Goal: Task Accomplishment & Management: Manage account settings

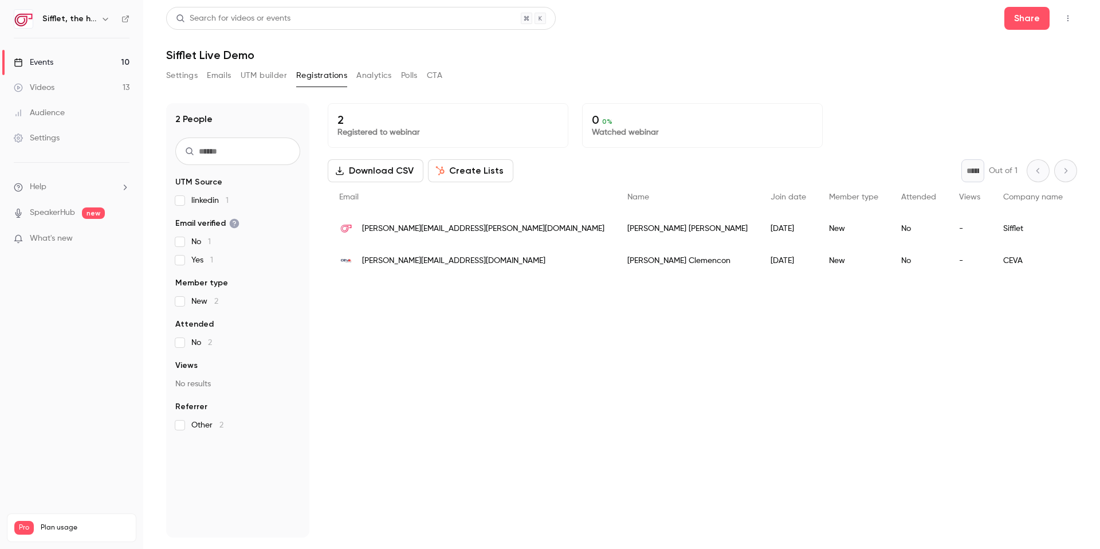
click at [67, 84] on link "Videos 13" at bounding box center [71, 87] width 143 height 25
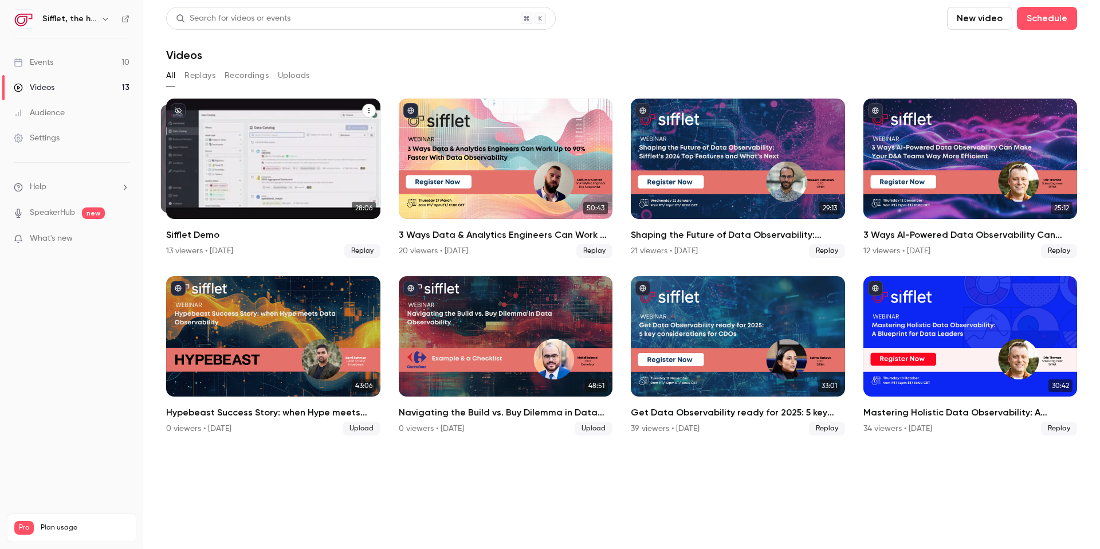
click at [221, 148] on div "Sifflet Demo" at bounding box center [273, 159] width 214 height 120
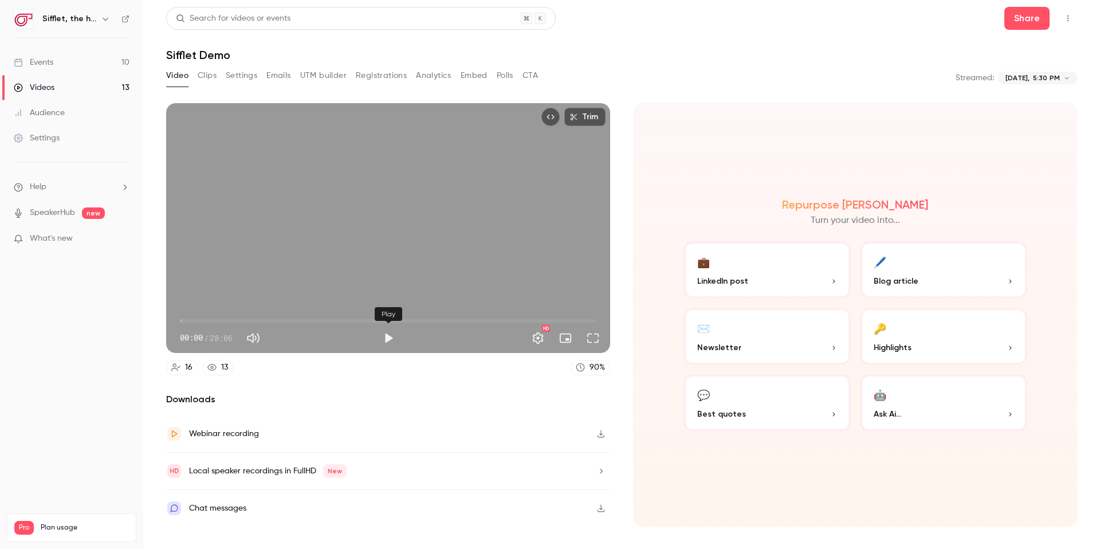
click at [384, 342] on button "Play" at bounding box center [388, 338] width 23 height 23
click at [183, 319] on span "00:06" at bounding box center [181, 320] width 3 height 3
click at [197, 319] on span "00:25" at bounding box center [388, 321] width 417 height 18
click at [209, 318] on span "01:09" at bounding box center [388, 321] width 417 height 18
click at [442, 320] on span "02:00" at bounding box center [388, 321] width 417 height 18
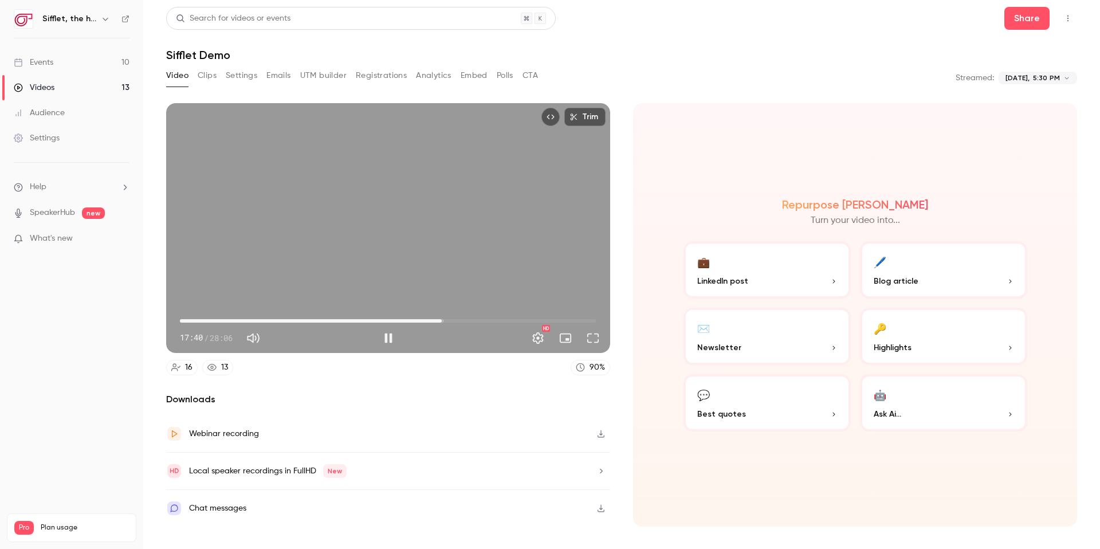
click at [517, 321] on span "17:40" at bounding box center [388, 321] width 417 height 18
click at [566, 320] on span "26:03" at bounding box center [388, 321] width 417 height 18
click at [590, 321] on span "26:03" at bounding box center [388, 321] width 417 height 18
click at [597, 323] on div "27:38 27:38 / 28:06 HD" at bounding box center [388, 329] width 444 height 48
click at [183, 323] on span "27:41" at bounding box center [388, 321] width 417 height 18
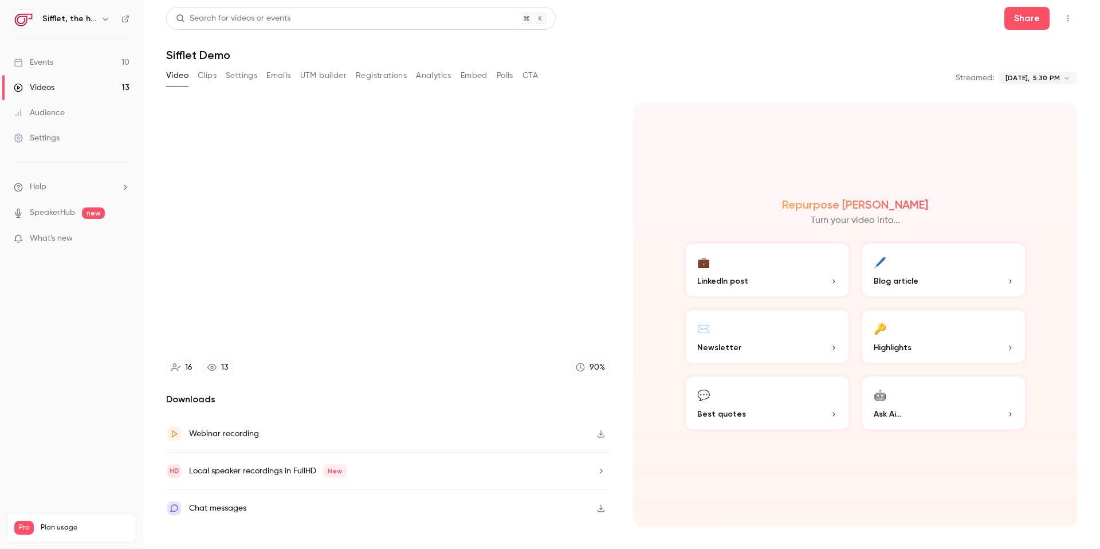
click at [87, 209] on span "new" at bounding box center [93, 212] width 23 height 11
click at [1073, 19] on button "Top Bar Actions" at bounding box center [1068, 18] width 18 height 18
click at [903, 101] on div at bounding box center [550, 274] width 1100 height 549
type input "****"
click at [216, 77] on button "Clips" at bounding box center [207, 75] width 19 height 18
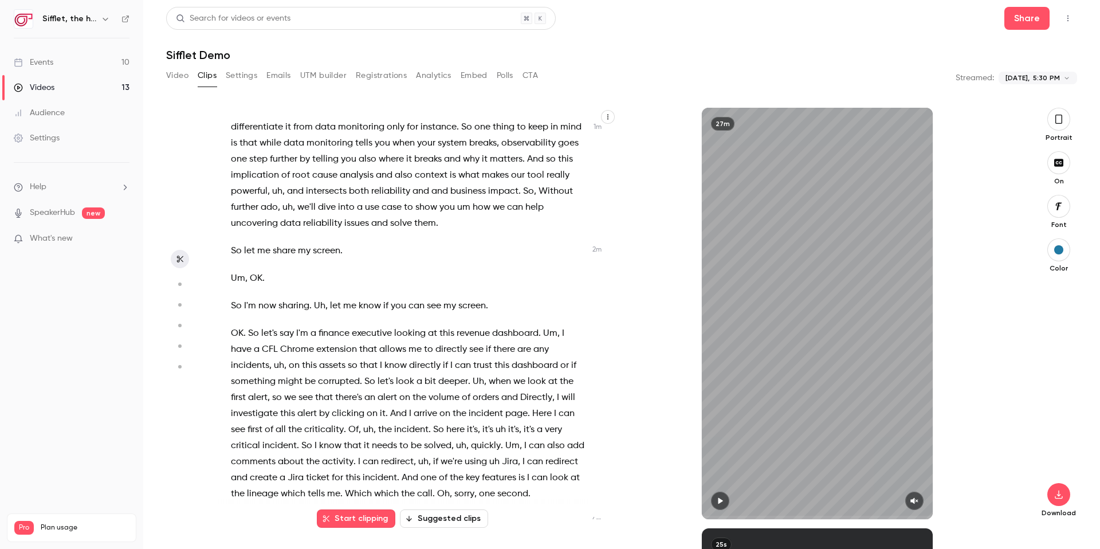
scroll to position [211, 0]
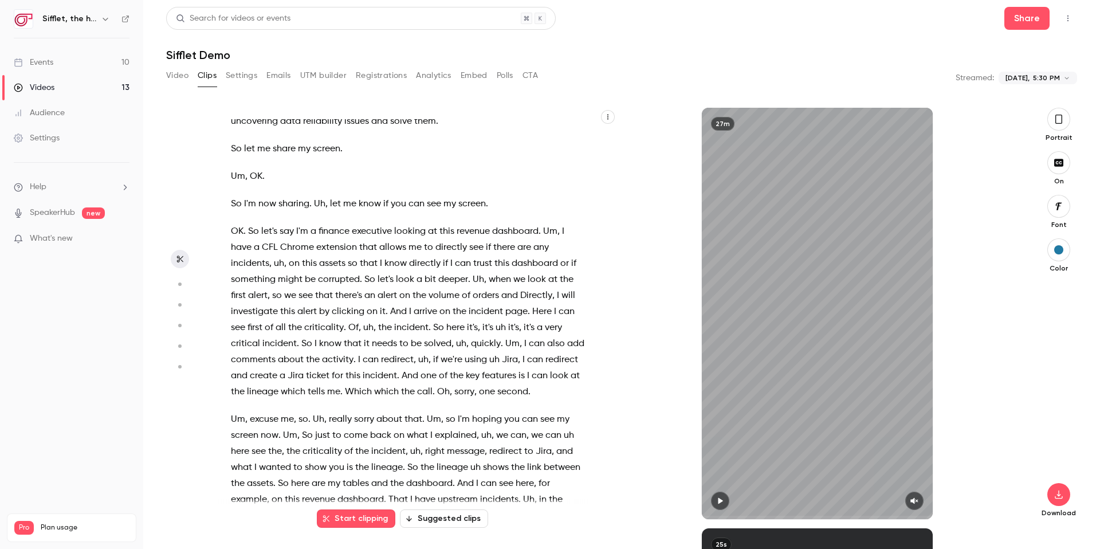
click at [176, 338] on button "button" at bounding box center [180, 346] width 18 height 18
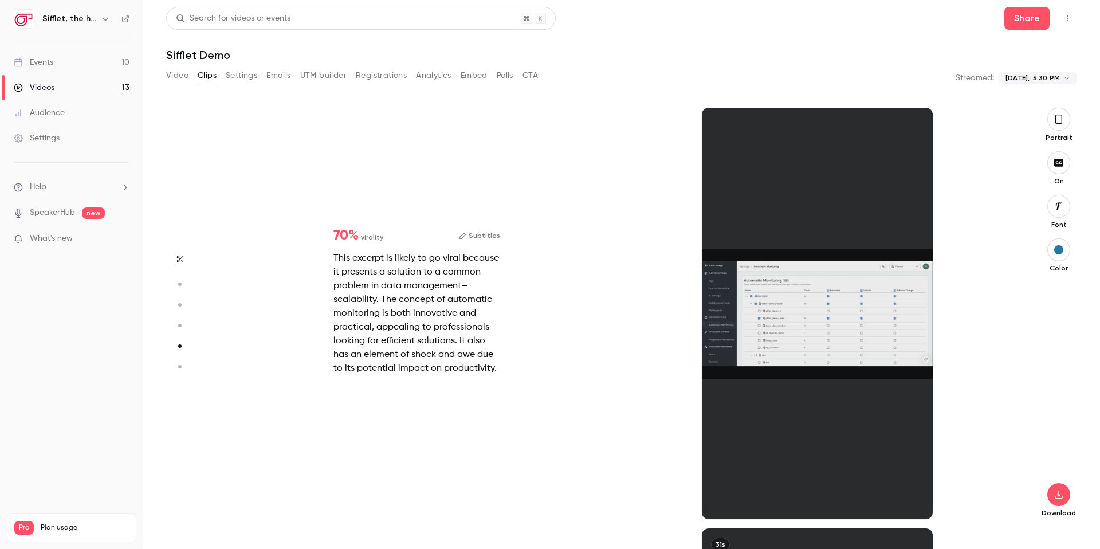
scroll to position [1682, 0]
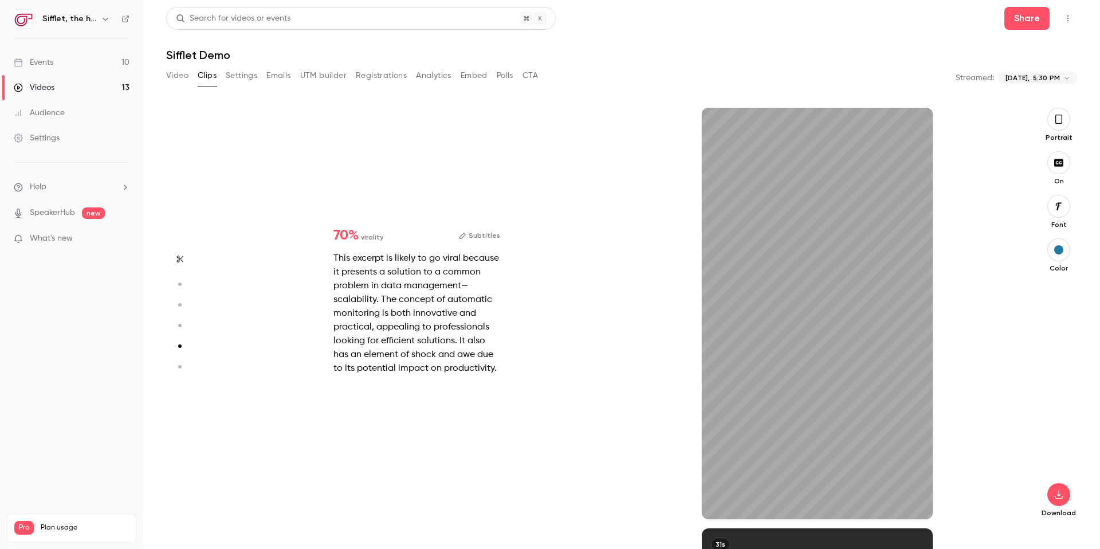
click at [177, 364] on icon "button" at bounding box center [179, 367] width 10 height 8
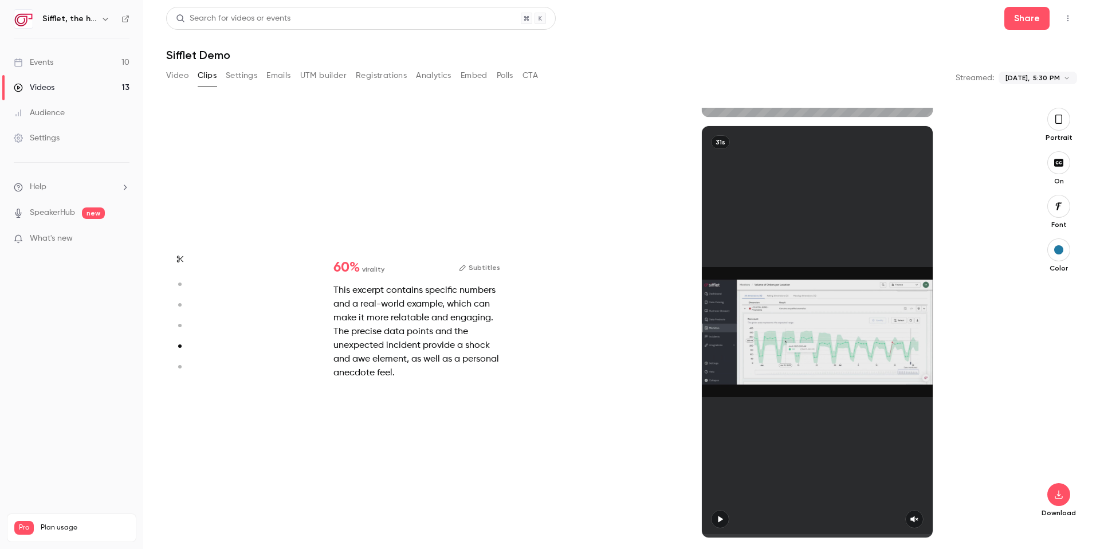
type input "*"
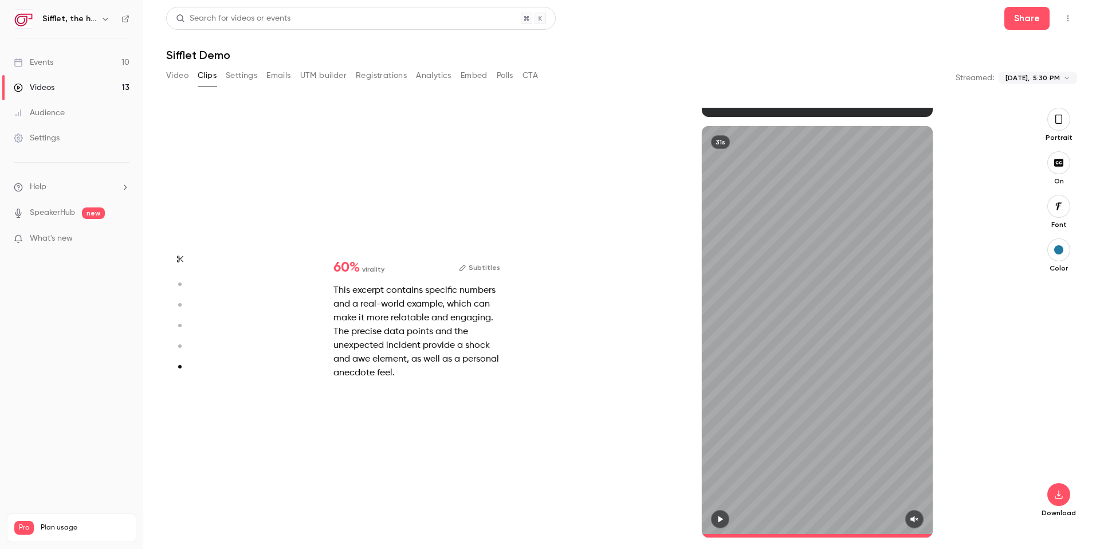
scroll to position [2085, 0]
type input "****"
click at [246, 79] on button "Settings" at bounding box center [242, 75] width 32 height 18
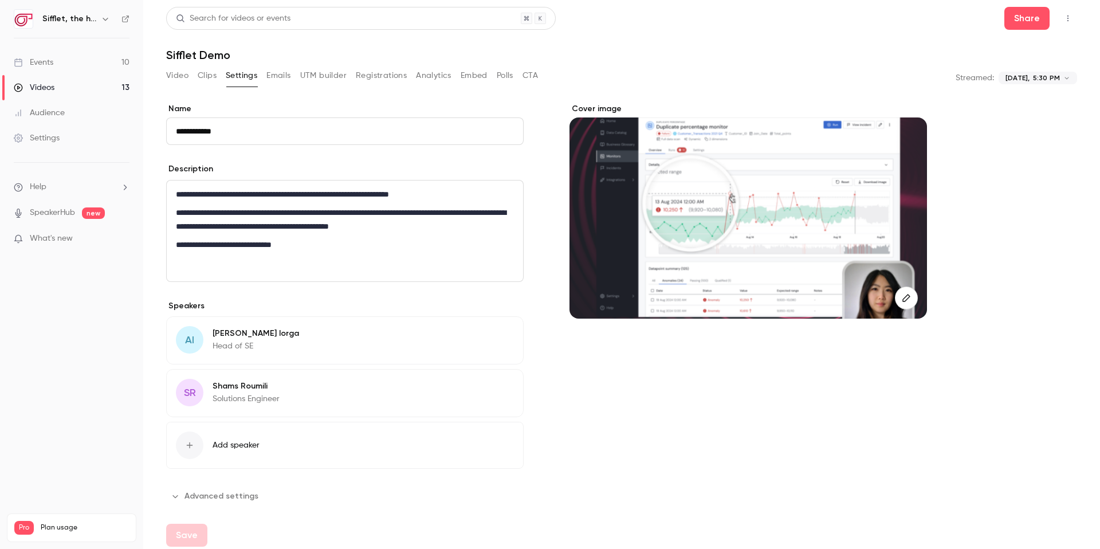
click at [85, 93] on link "Videos 13" at bounding box center [71, 87] width 143 height 25
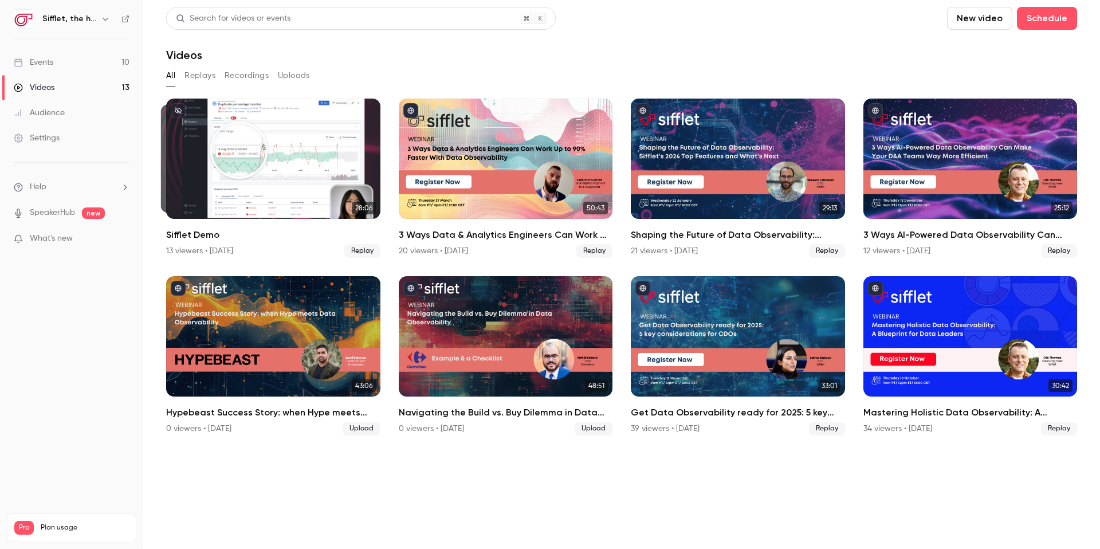
click at [90, 60] on link "Events 10" at bounding box center [71, 62] width 143 height 25
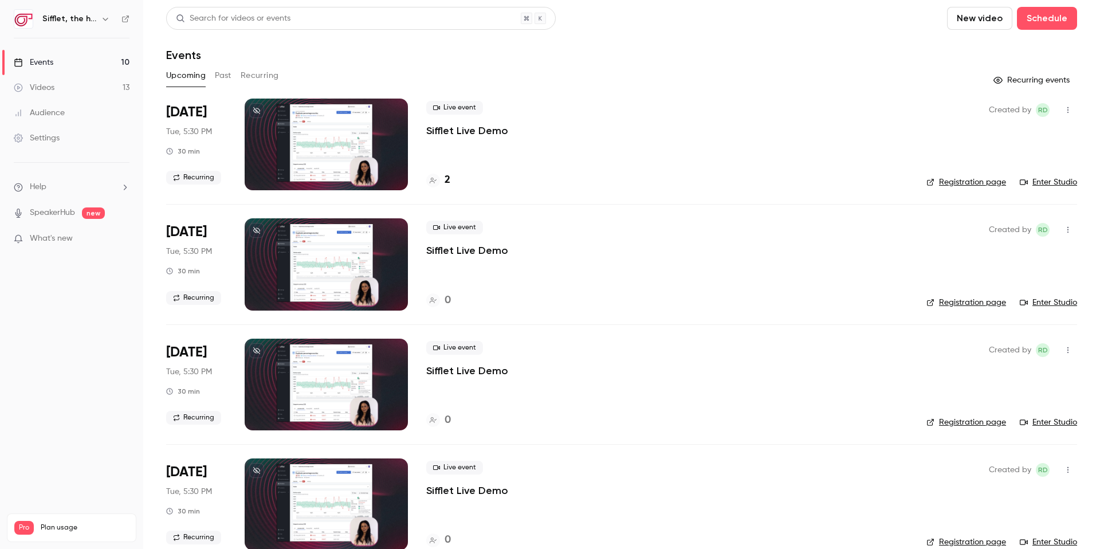
click at [1069, 111] on icon "button" at bounding box center [1067, 110] width 9 height 8
click at [205, 116] on div at bounding box center [550, 274] width 1100 height 549
click at [366, 135] on div at bounding box center [326, 145] width 163 height 92
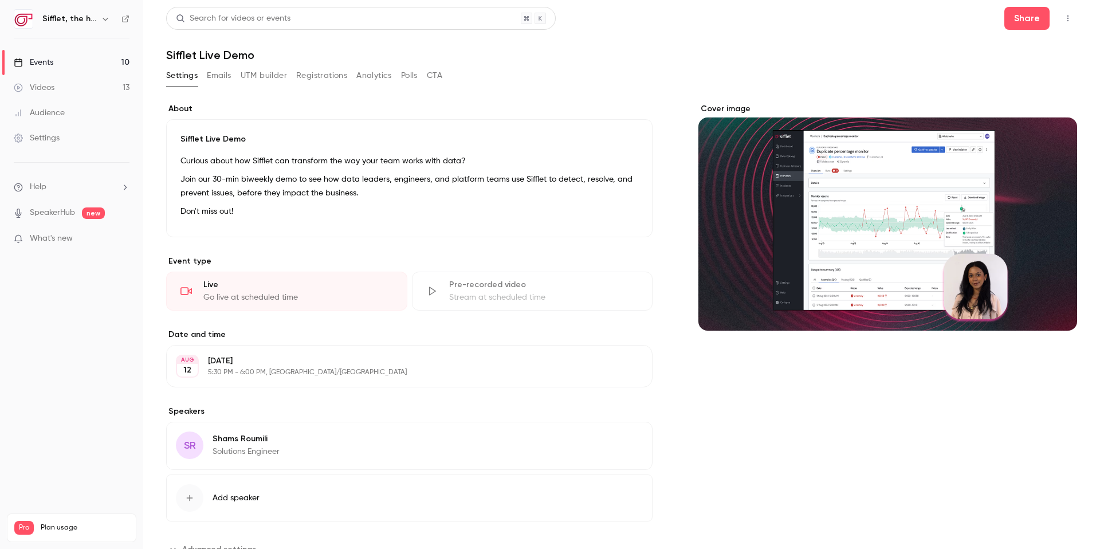
click at [250, 501] on span "Add speaker" at bounding box center [236, 497] width 47 height 11
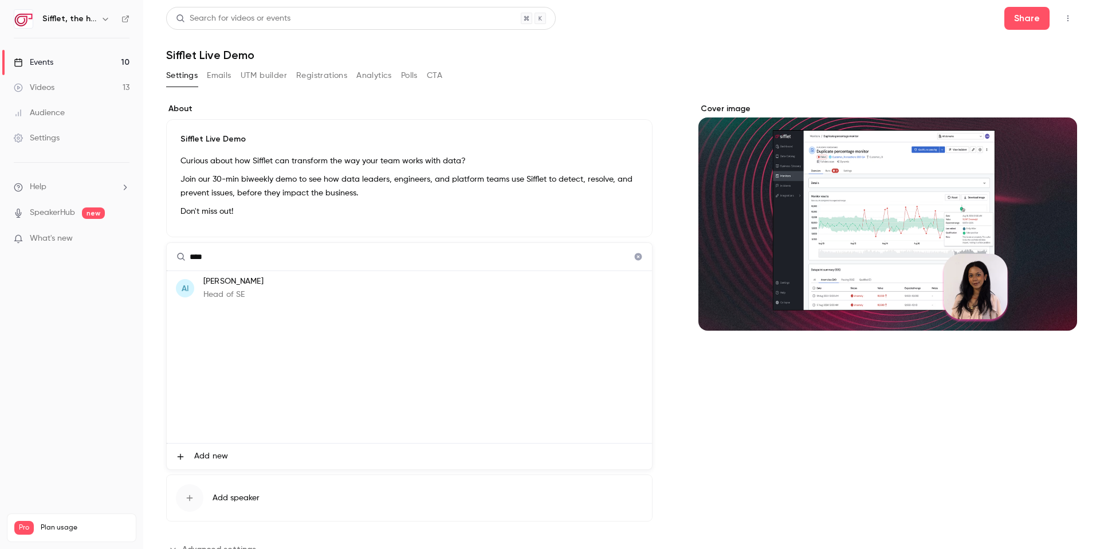
type input "****"
click at [255, 284] on li "AI Alex Iorga Head of SE" at bounding box center [409, 288] width 485 height 34
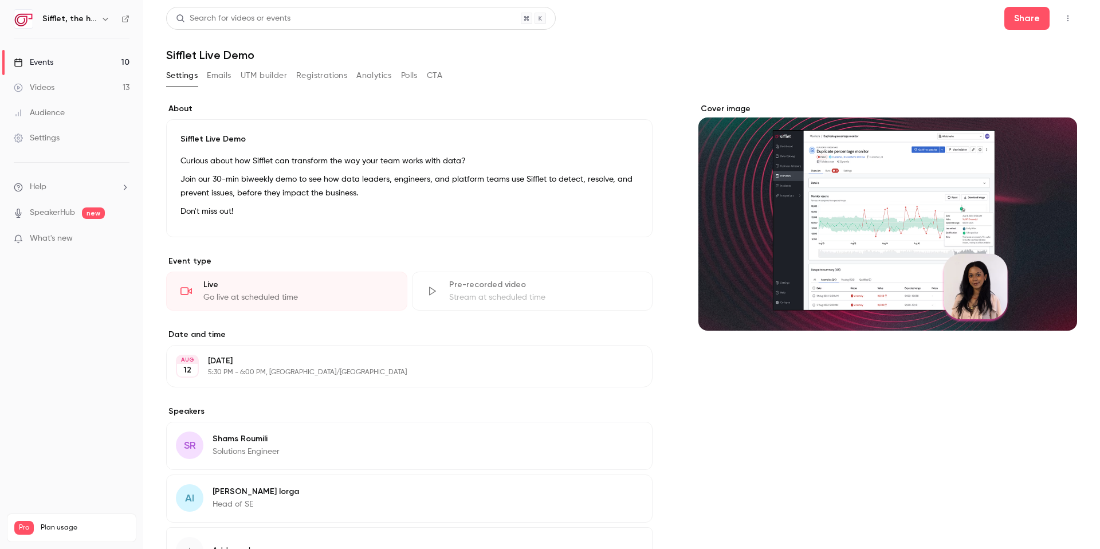
click at [219, 77] on button "Emails" at bounding box center [219, 75] width 24 height 18
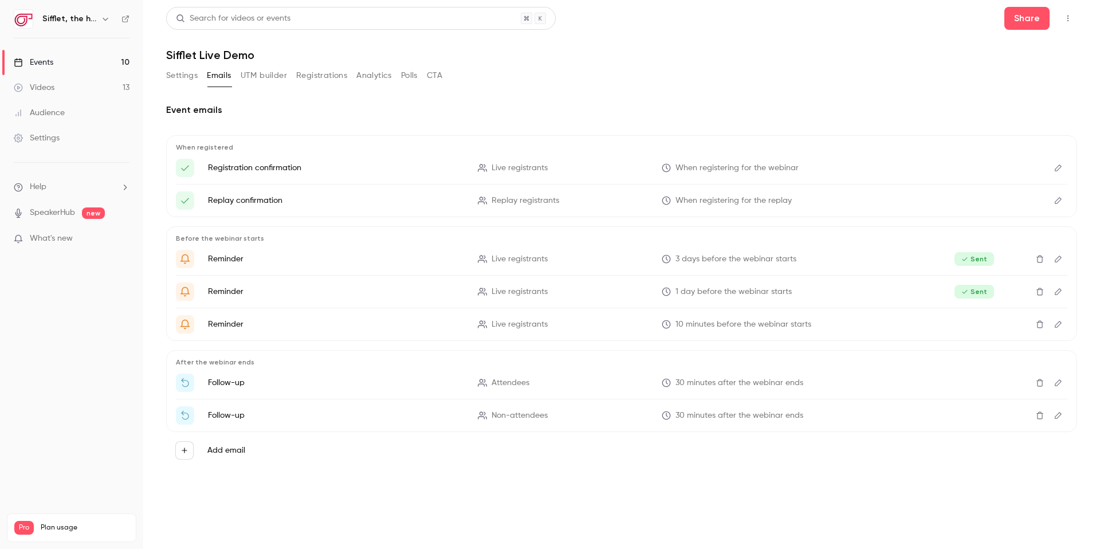
click at [273, 79] on button "UTM builder" at bounding box center [264, 75] width 46 height 18
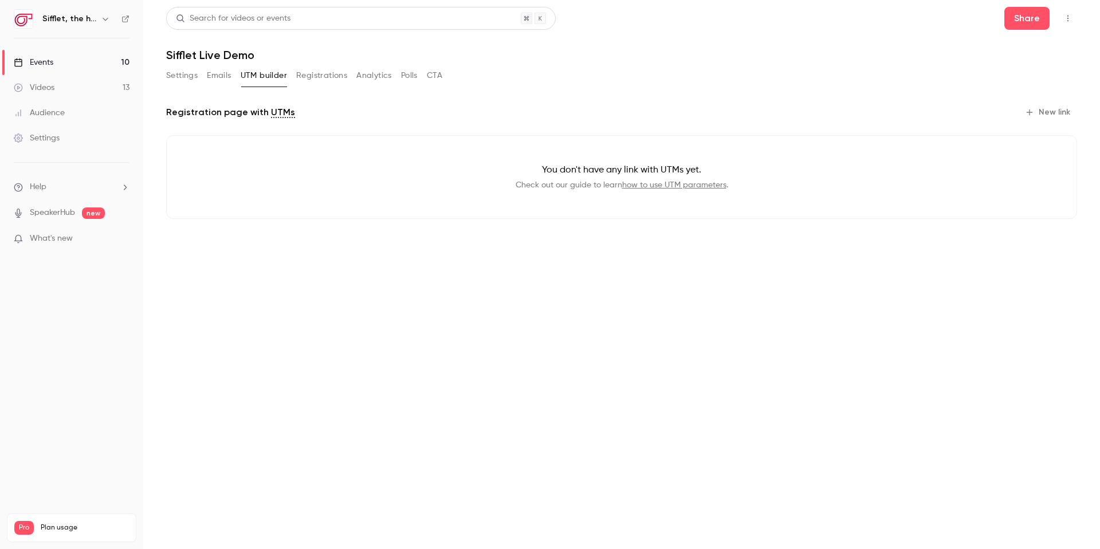
click at [189, 74] on button "Settings" at bounding box center [182, 75] width 32 height 18
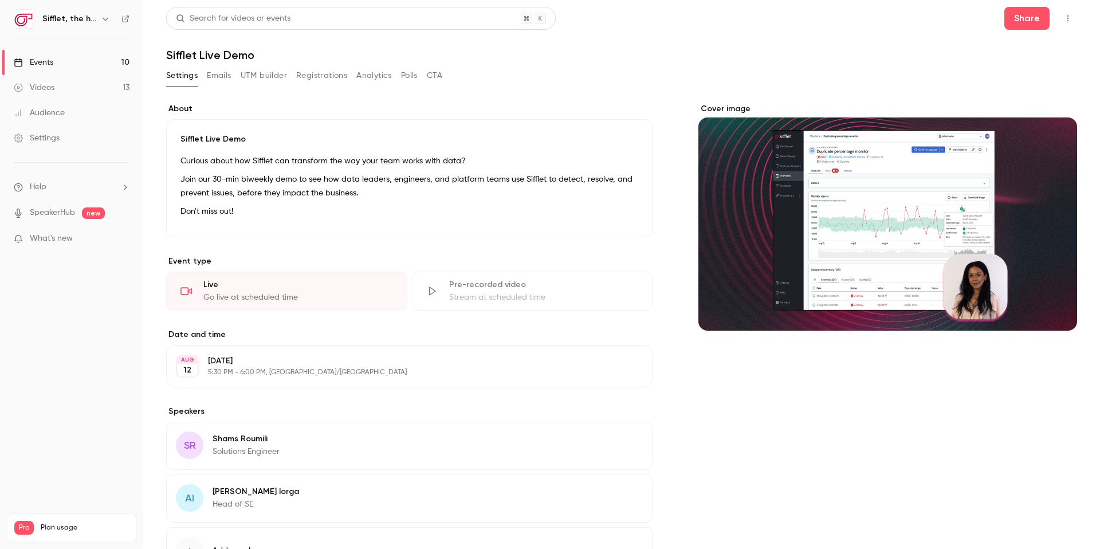
click at [347, 71] on button "Registrations" at bounding box center [321, 75] width 51 height 18
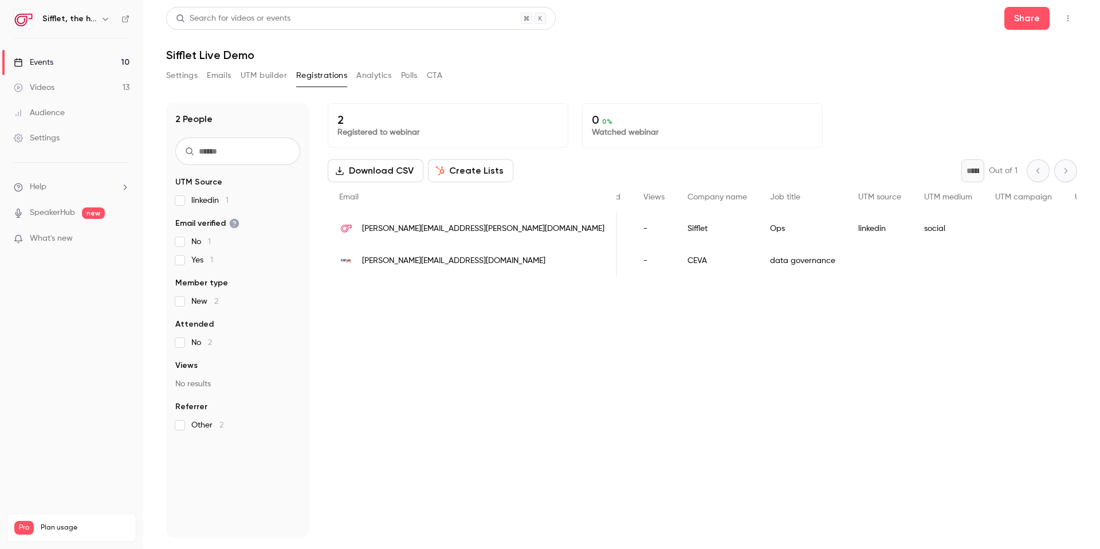
scroll to position [0, 317]
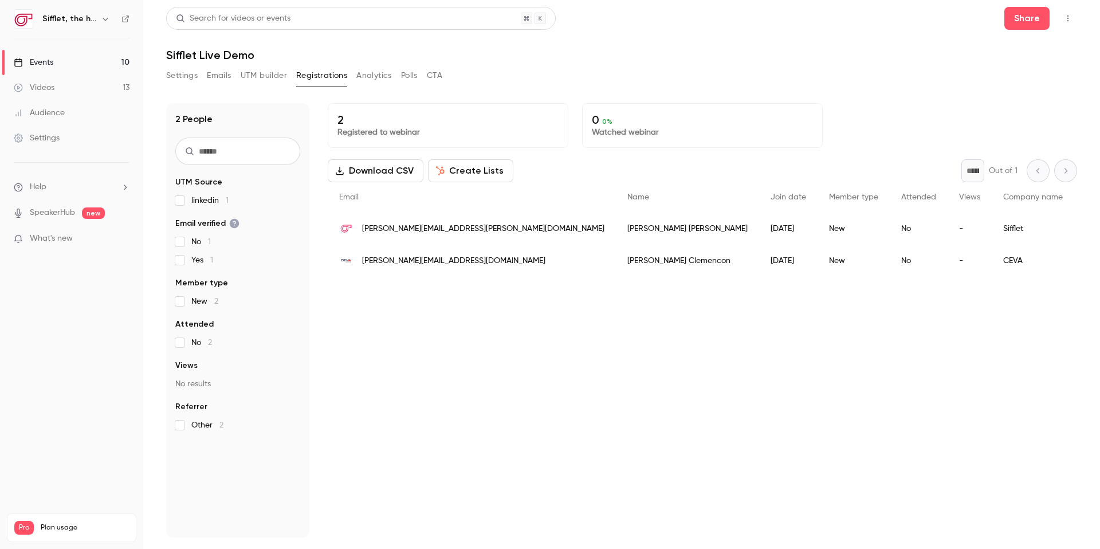
click at [253, 84] on button "UTM builder" at bounding box center [264, 75] width 46 height 18
